Goal: Transaction & Acquisition: Purchase product/service

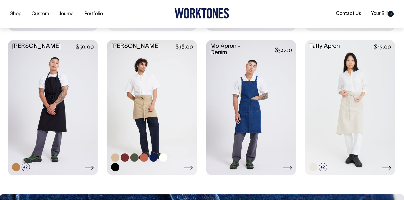
scroll to position [268, 0]
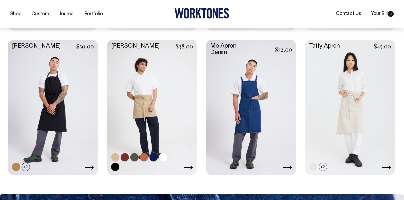
click at [150, 93] on link at bounding box center [152, 107] width 90 height 134
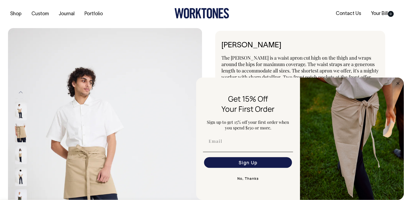
click at [249, 178] on button "No, Thanks" at bounding box center [248, 178] width 90 height 11
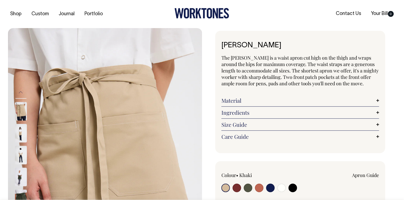
click at [250, 188] on input "radio" at bounding box center [248, 187] width 9 height 9
radio input "true"
select select "Olive"
